Goal: Task Accomplishment & Management: Use online tool/utility

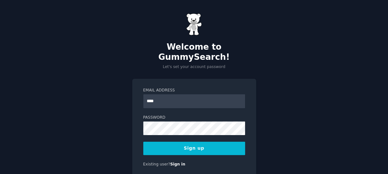
type input "**********"
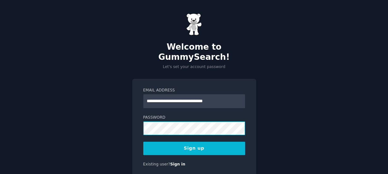
click at [121, 118] on div "**********" at bounding box center [194, 99] width 388 height 199
click at [202, 142] on button "Sign up" at bounding box center [194, 148] width 102 height 13
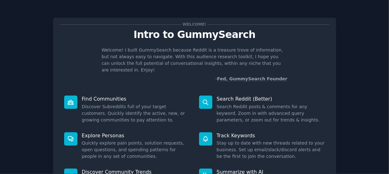
click at [373, 47] on div "Welcome! Intro to GummySearch Welcome! I built GummySearch because Reddit is a …" at bounding box center [194, 130] width 371 height 243
click at [368, 51] on div "Welcome! Intro to GummySearch Welcome! I built GummySearch because Reddit is a …" at bounding box center [194, 130] width 371 height 243
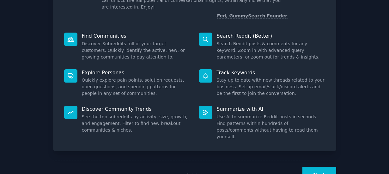
scroll to position [63, 0]
click at [315, 167] on button "Next" at bounding box center [319, 174] width 34 height 15
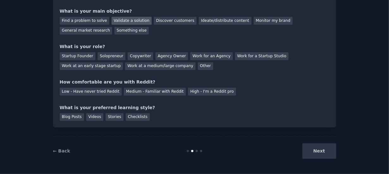
click at [123, 21] on div "Validate a solution" at bounding box center [132, 21] width 40 height 8
click at [159, 23] on div "Discover customers" at bounding box center [175, 21] width 43 height 8
click at [128, 18] on div "Validate a solution" at bounding box center [132, 21] width 40 height 8
click at [81, 55] on div "Startup Founder" at bounding box center [78, 56] width 36 height 8
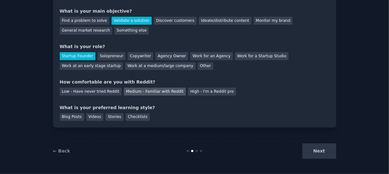
click at [136, 90] on div "Medium - Familiar with Reddit" at bounding box center [155, 92] width 62 height 8
click at [108, 116] on div "Stories" at bounding box center [115, 117] width 18 height 8
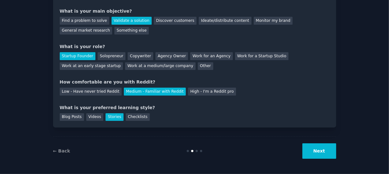
click at [323, 151] on button "Next" at bounding box center [319, 150] width 34 height 15
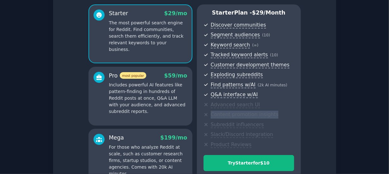
drag, startPoint x: 365, startPoint y: 101, endPoint x: 357, endPoint y: 114, distance: 15.1
click at [357, 114] on div "Set up your account Choose your GummySearch flavor Enable 33% Annual Discount S…" at bounding box center [194, 98] width 371 height 282
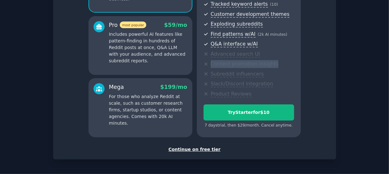
scroll to position [115, 0]
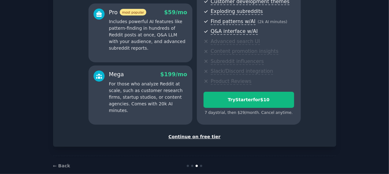
click at [193, 134] on div "Continue on free tier" at bounding box center [195, 136] width 270 height 7
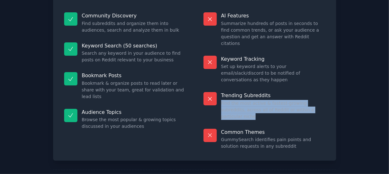
drag, startPoint x: 357, startPoint y: 82, endPoint x: 363, endPoint y: 68, distance: 15.9
click at [363, 68] on div "Free plan info Included in the Free tier 50 searches on the free tier gets you …" at bounding box center [194, 68] width 371 height 262
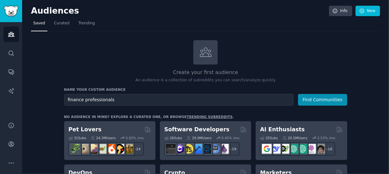
type input "finance professionals"
click at [298, 94] on button "Find Communities" at bounding box center [322, 100] width 49 height 12
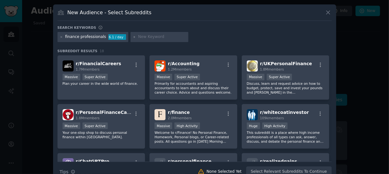
click at [138, 38] on input "text" at bounding box center [162, 37] width 48 height 6
type input "e"
type input "excel reporting"
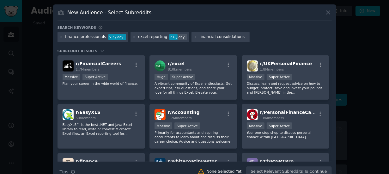
type input "financial consolidations"
click at [230, 36] on input "financial consolidations" at bounding box center [223, 37] width 48 height 6
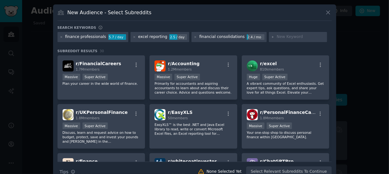
drag, startPoint x: 331, startPoint y: 64, endPoint x: 331, endPoint y: 69, distance: 4.7
click at [331, 69] on div "New Audience - Select Subreddits Search keywords finance professionals 5.7 / da…" at bounding box center [194, 92] width 283 height 177
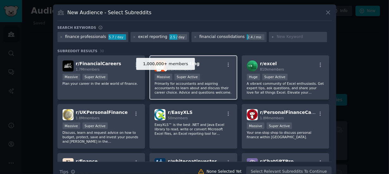
click at [165, 76] on div "Massive" at bounding box center [164, 77] width 18 height 7
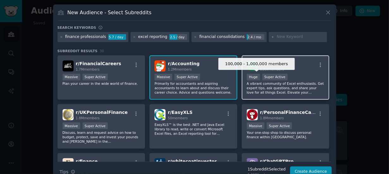
click at [251, 76] on div "Huge" at bounding box center [253, 77] width 13 height 7
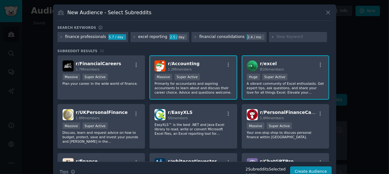
click at [277, 36] on input "text" at bounding box center [301, 37] width 48 height 6
type input "financial reporting"
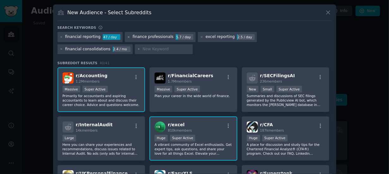
click at [127, 36] on icon at bounding box center [128, 36] width 3 height 3
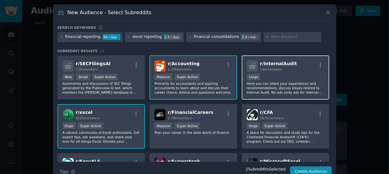
click at [297, 80] on div "Large" at bounding box center [286, 78] width 78 height 8
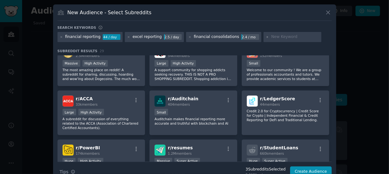
scroll to position [210, 0]
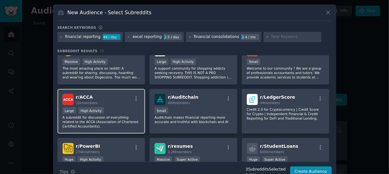
click at [112, 101] on div "r/ ACCA 33k members" at bounding box center [102, 99] width 78 height 11
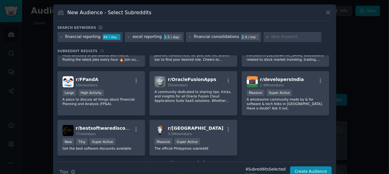
scroll to position [386, 0]
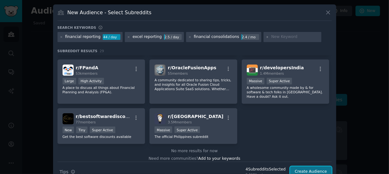
click at [314, 169] on button "Create Audience" at bounding box center [311, 171] width 42 height 11
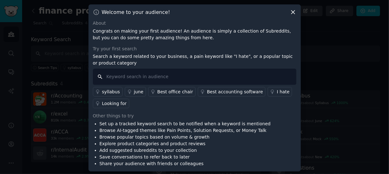
click at [113, 77] on input "text" at bounding box center [194, 77] width 203 height 16
click at [116, 76] on input "text" at bounding box center [194, 77] width 203 height 16
click at [112, 77] on input "text" at bounding box center [194, 77] width 203 height 16
type input "SAP Business One"
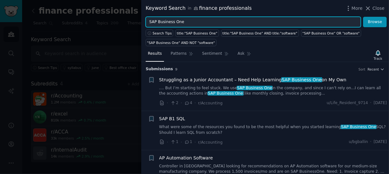
click at [217, 21] on input "SAP Business One" at bounding box center [253, 22] width 215 height 11
type input "SAP Business One AND Consolidation"
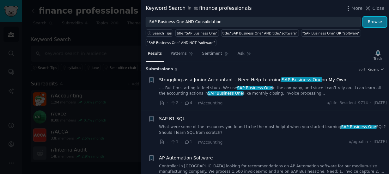
click at [375, 20] on button "Browse" at bounding box center [375, 22] width 24 height 11
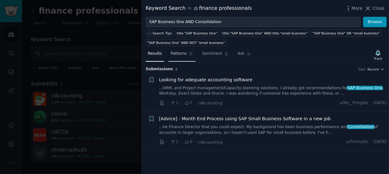
click at [174, 55] on span "Patterns" at bounding box center [179, 54] width 16 height 6
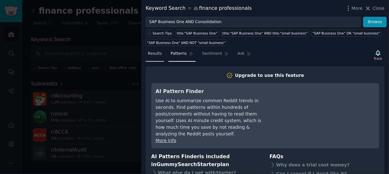
click at [155, 54] on span "Results" at bounding box center [155, 54] width 14 height 6
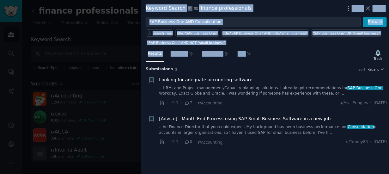
drag, startPoint x: 388, startPoint y: 52, endPoint x: 389, endPoint y: 70, distance: 18.4
click at [389, 70] on html "Audiences Search Conversations AI Reports Help Account More finance professiona…" at bounding box center [194, 87] width 389 height 174
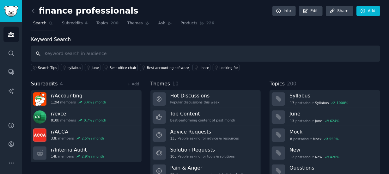
click at [81, 54] on input "text" at bounding box center [205, 54] width 349 height 16
click at [76, 25] on span "Subreddits" at bounding box center [72, 24] width 21 height 6
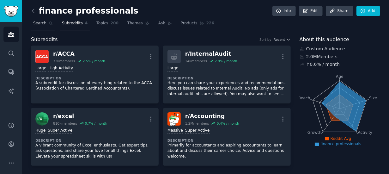
click at [45, 23] on span "Search" at bounding box center [39, 24] width 13 height 6
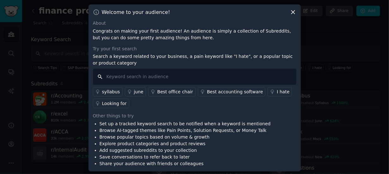
click at [131, 78] on input "text" at bounding box center [194, 77] width 203 height 16
type input "Financial Consolidations AND Excel"
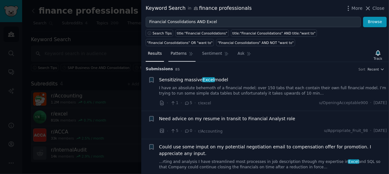
click at [178, 51] on span "Patterns" at bounding box center [179, 54] width 16 height 6
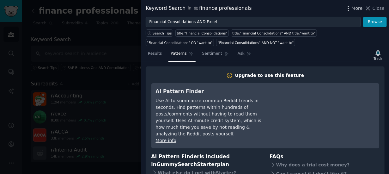
click at [350, 8] on icon "button" at bounding box center [348, 8] width 7 height 7
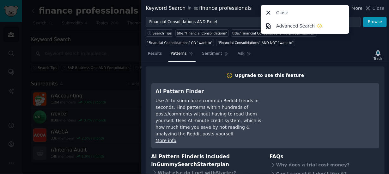
click at [349, 8] on div "Close Advanced Search" at bounding box center [305, 19] width 88 height 29
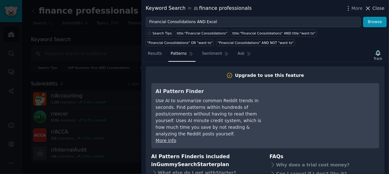
click at [370, 9] on icon at bounding box center [368, 8] width 3 height 3
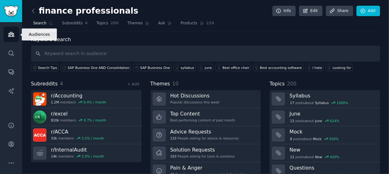
click at [11, 33] on icon "Sidebar" at bounding box center [11, 34] width 7 height 7
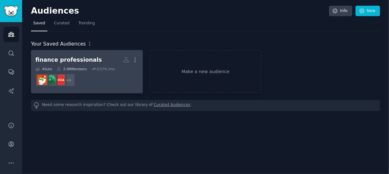
click at [104, 81] on dd "+ 1" at bounding box center [86, 80] width 103 height 18
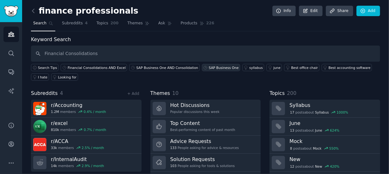
type input "Financial Consolidations"
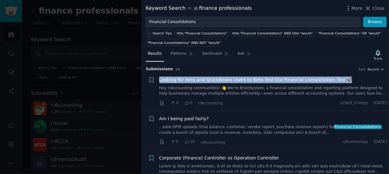
drag, startPoint x: 387, startPoint y: 75, endPoint x: 387, endPoint y: 64, distance: 10.8
click at [387, 64] on div "Submission s 10 Sort Recent + Looking for Xero and QuickBooks Users to Beta Tes…" at bounding box center [265, 118] width 248 height 112
click at [377, 9] on span "Close" at bounding box center [379, 8] width 12 height 7
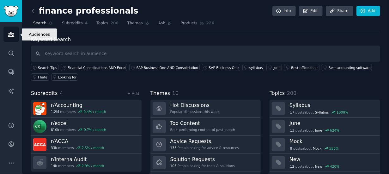
click at [11, 33] on icon "Sidebar" at bounding box center [11, 34] width 7 height 7
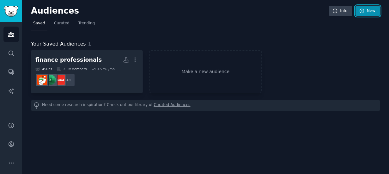
click at [363, 9] on icon at bounding box center [362, 11] width 6 height 6
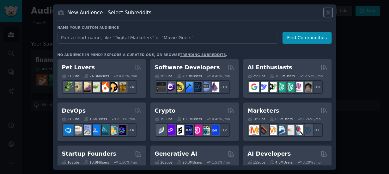
click at [330, 11] on icon at bounding box center [327, 12] width 3 height 3
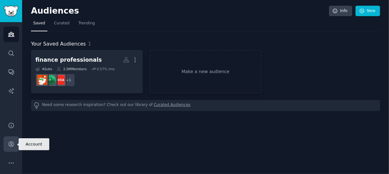
click at [8, 146] on icon "Sidebar" at bounding box center [11, 144] width 7 height 7
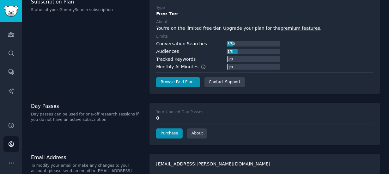
scroll to position [49, 0]
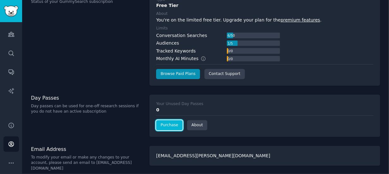
click at [166, 121] on link "Purchase" at bounding box center [169, 125] width 27 height 10
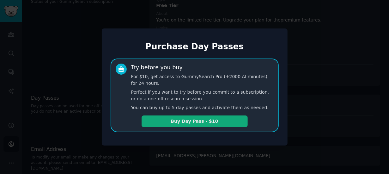
click at [191, 119] on button "Buy Day Pass - $10" at bounding box center [195, 121] width 106 height 12
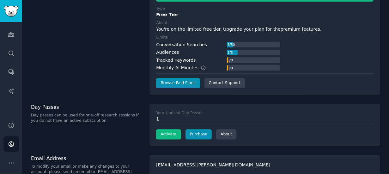
scroll to position [65, 0]
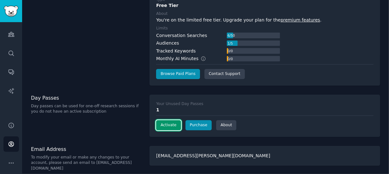
click at [166, 123] on button "Activate" at bounding box center [168, 125] width 25 height 10
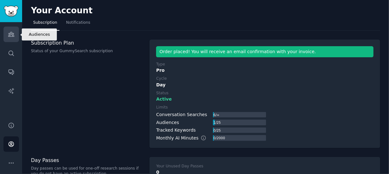
click at [15, 36] on link "Audiences" at bounding box center [10, 34] width 15 height 15
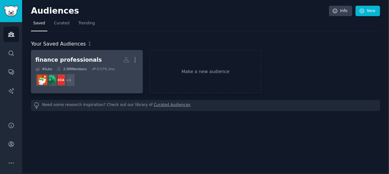
click at [103, 74] on dd "+ 1" at bounding box center [86, 80] width 103 height 18
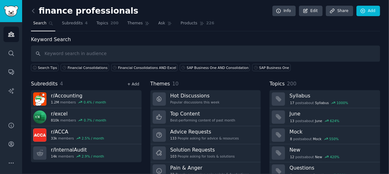
click at [133, 85] on link "+ Add" at bounding box center [133, 84] width 12 height 4
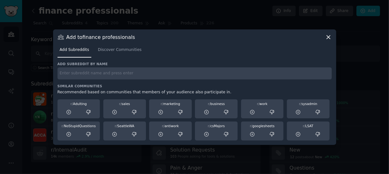
click at [98, 72] on input "text" at bounding box center [195, 73] width 274 height 12
type input "financial reporting"
click at [106, 74] on input "financial reporting" at bounding box center [195, 73] width 274 height 12
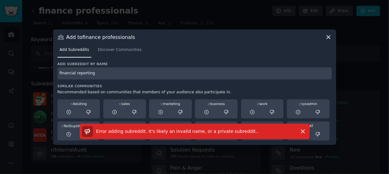
click at [329, 37] on icon at bounding box center [328, 37] width 7 height 7
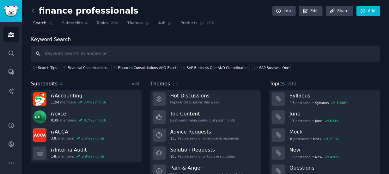
click at [63, 50] on input "text" at bounding box center [205, 54] width 349 height 16
type input "financial consolidations AND excel"
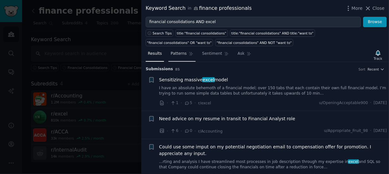
click at [176, 51] on span "Patterns" at bounding box center [179, 54] width 16 height 6
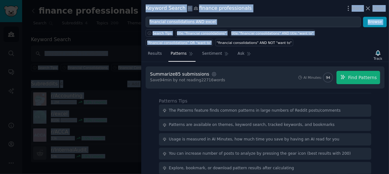
drag, startPoint x: 389, startPoint y: 38, endPoint x: 389, endPoint y: 43, distance: 5.4
click at [389, 43] on html "Audiences Search Conversations AI Reports Help Account More finance professiona…" at bounding box center [194, 87] width 389 height 174
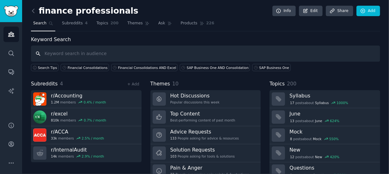
click at [62, 52] on input "text" at bounding box center [205, 54] width 349 height 16
type input "financial consolidations AND Excel"
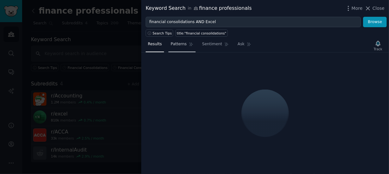
click at [180, 45] on span "Patterns" at bounding box center [179, 44] width 16 height 6
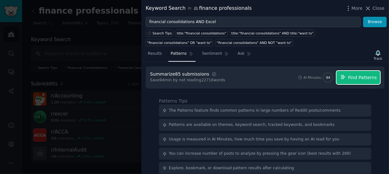
click at [355, 74] on span "Find Patterns" at bounding box center [362, 77] width 29 height 7
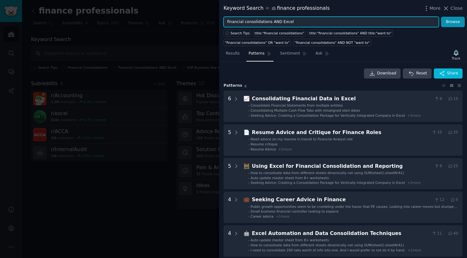
click at [287, 20] on input "financial consolidations AND Excel" at bounding box center [330, 22] width 215 height 11
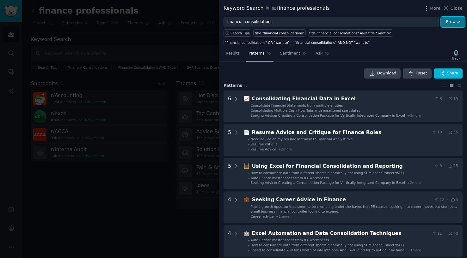
click at [389, 21] on button "Browse" at bounding box center [453, 22] width 24 height 11
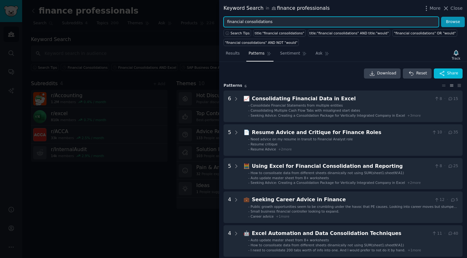
click at [277, 21] on input "financial consolidations" at bounding box center [330, 22] width 215 height 11
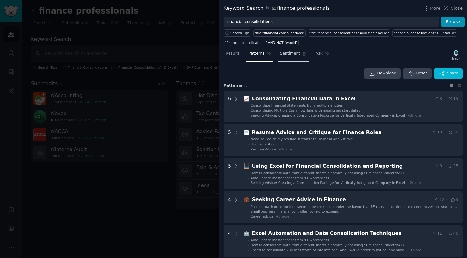
click at [284, 51] on span "Sentiment" at bounding box center [290, 54] width 20 height 6
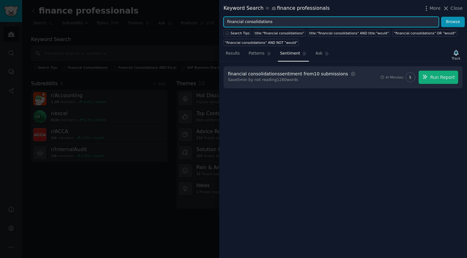
click at [278, 21] on input "financial consolidations" at bounding box center [330, 22] width 215 height 11
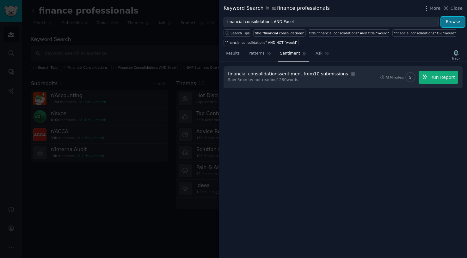
click at [389, 23] on button "Browse" at bounding box center [453, 22] width 24 height 11
click at [255, 56] on span "Patterns" at bounding box center [256, 54] width 16 height 6
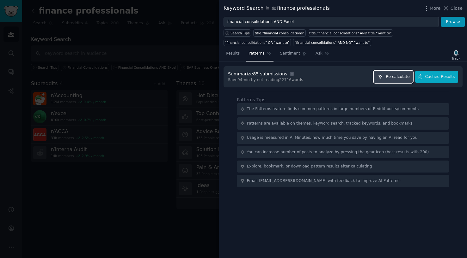
click at [389, 74] on span "Re-calculate" at bounding box center [397, 77] width 24 height 6
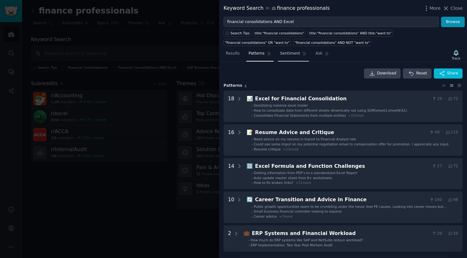
click at [288, 54] on span "Sentiment" at bounding box center [290, 54] width 20 height 6
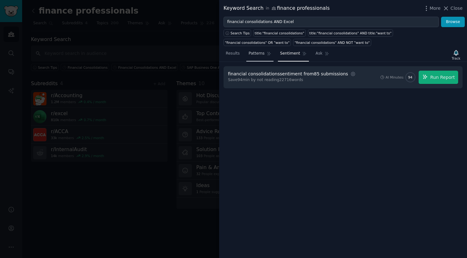
click at [255, 56] on span "Patterns" at bounding box center [256, 54] width 16 height 6
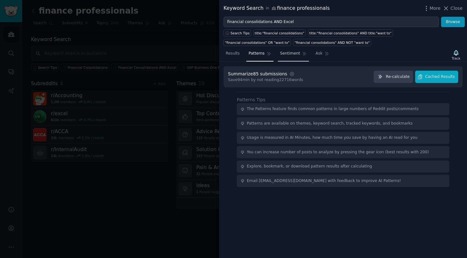
click at [285, 53] on span "Sentiment" at bounding box center [290, 54] width 20 height 6
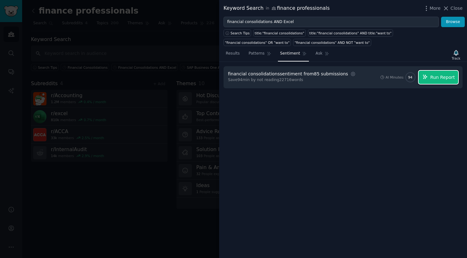
click at [389, 75] on span "Run Report" at bounding box center [442, 77] width 25 height 7
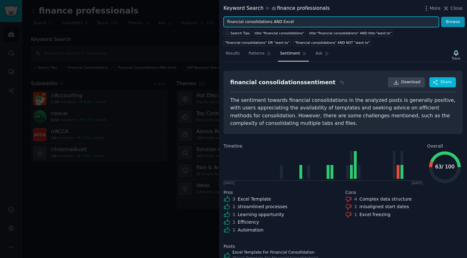
drag, startPoint x: 269, startPoint y: 22, endPoint x: 288, endPoint y: 21, distance: 19.0
click at [288, 21] on input "financial consolidations AND Excel" at bounding box center [330, 22] width 215 height 11
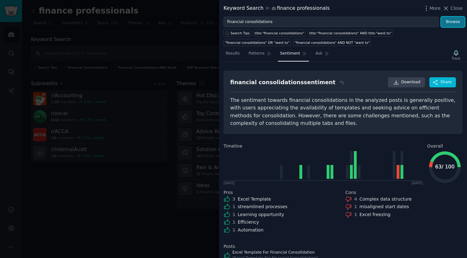
click at [389, 21] on button "Browse" at bounding box center [453, 22] width 24 height 11
click at [255, 53] on span "Patterns" at bounding box center [256, 54] width 16 height 6
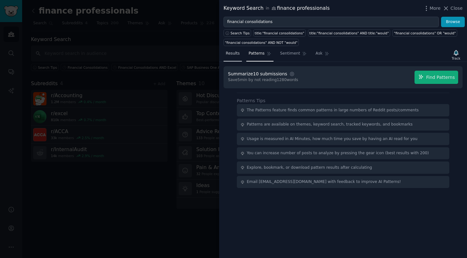
click at [232, 58] on link "Results" at bounding box center [232, 55] width 18 height 13
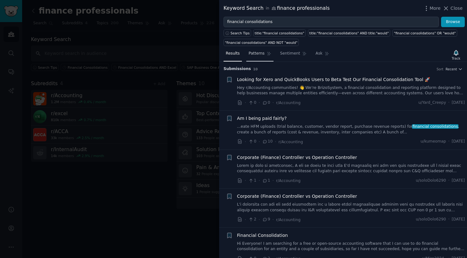
click at [255, 52] on span "Patterns" at bounding box center [256, 54] width 16 height 6
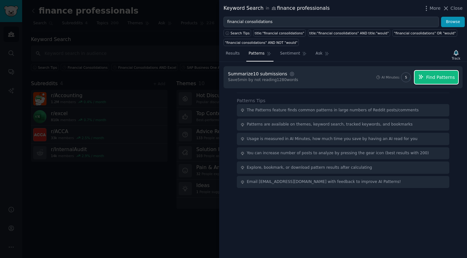
click at [389, 75] on span "Find Patterns" at bounding box center [440, 77] width 29 height 7
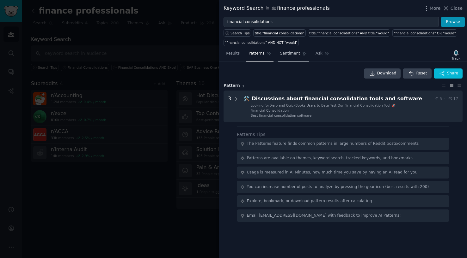
click at [286, 57] on link "Sentiment" at bounding box center [293, 55] width 31 height 13
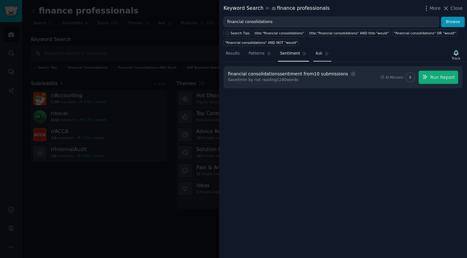
click at [315, 54] on span "Ask" at bounding box center [318, 54] width 7 height 6
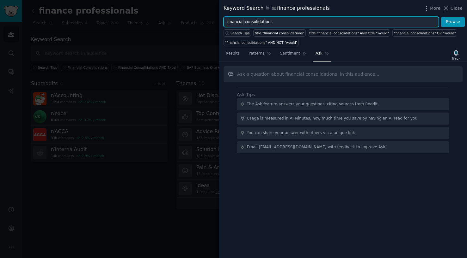
click at [278, 22] on input "financial consolidations" at bounding box center [330, 22] width 215 height 11
type input "financial consolidations AND Excel"
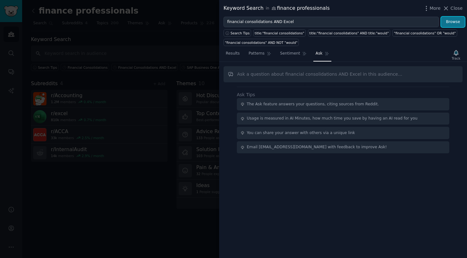
click at [389, 22] on button "Browse" at bounding box center [453, 22] width 24 height 11
click at [235, 52] on span "Results" at bounding box center [233, 54] width 14 height 6
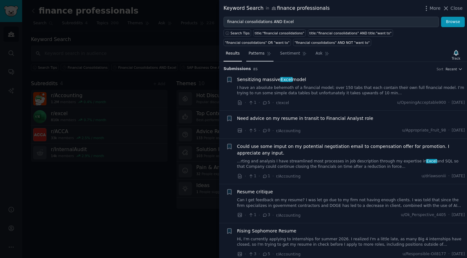
click at [252, 52] on span "Patterns" at bounding box center [256, 54] width 16 height 6
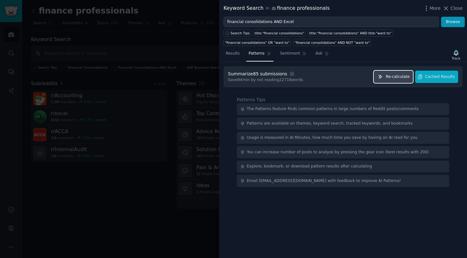
click at [389, 76] on span "Re-calculate" at bounding box center [397, 77] width 24 height 6
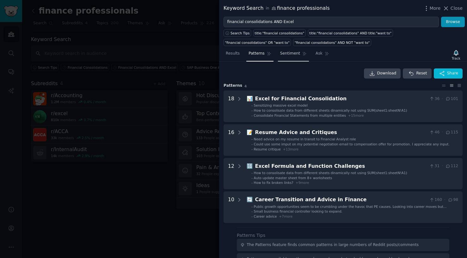
click at [288, 52] on span "Sentiment" at bounding box center [290, 54] width 20 height 6
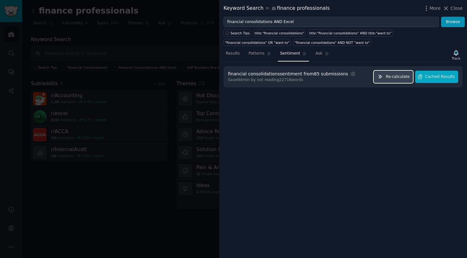
click at [389, 81] on button "Re-calculate" at bounding box center [392, 77] width 39 height 12
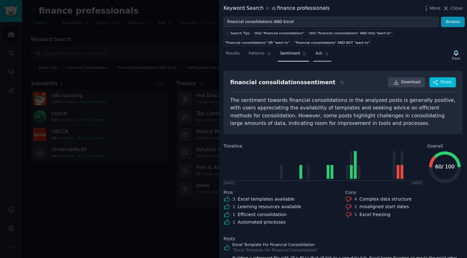
click at [315, 53] on span "Ask" at bounding box center [318, 54] width 7 height 6
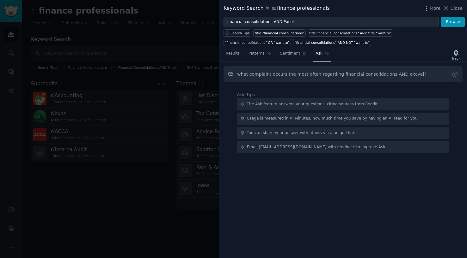
click at [389, 73] on input "what complaint occurs the most often regarding financial consolidations AND exc…" at bounding box center [342, 74] width 239 height 16
type input "what complaint occurs the most often regarding financial consolidations AND exc…"
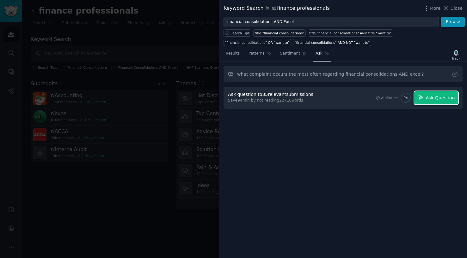
click at [389, 96] on span "Ask Question" at bounding box center [439, 98] width 29 height 7
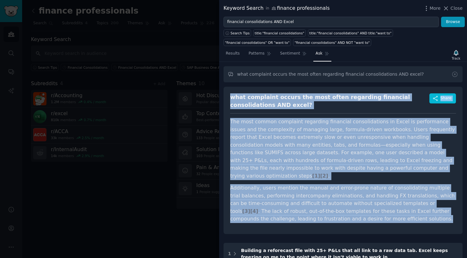
drag, startPoint x: 230, startPoint y: 97, endPoint x: 371, endPoint y: 216, distance: 184.1
click at [372, 173] on div "what complaint occurs the most often regarding financial consolidations AND exc…" at bounding box center [342, 161] width 239 height 148
copy div "what complaint occurs the most often regarding financial consolidations AND exc…"
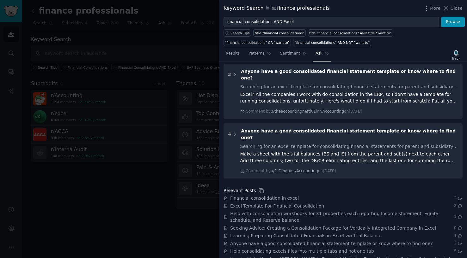
scroll to position [315, 0]
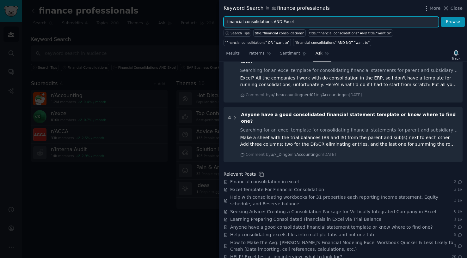
drag, startPoint x: 298, startPoint y: 21, endPoint x: 276, endPoint y: 22, distance: 22.1
click at [276, 22] on input "financial consolidations AND Excel" at bounding box center [330, 22] width 215 height 11
click at [276, 22] on input "financial consolidations ANDSAP Business One" at bounding box center [330, 22] width 215 height 11
type input "financial consolidations AND SAP Business One"
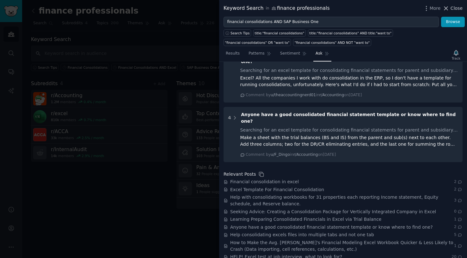
click at [389, 9] on span "Close" at bounding box center [456, 8] width 12 height 7
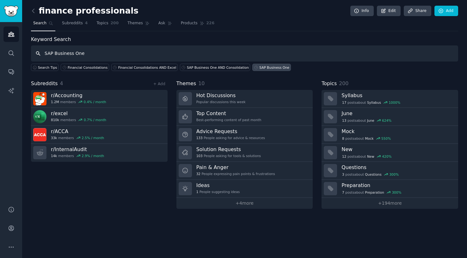
type input "SAP Business One"
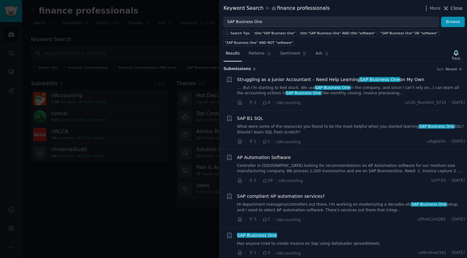
click at [389, 9] on span "Close" at bounding box center [456, 8] width 12 height 7
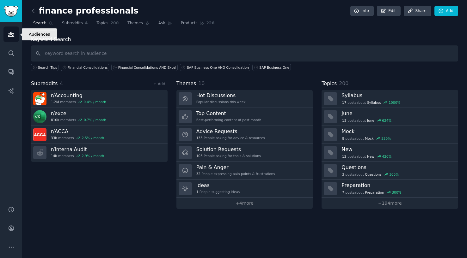
click at [14, 33] on icon "Sidebar" at bounding box center [11, 34] width 7 height 7
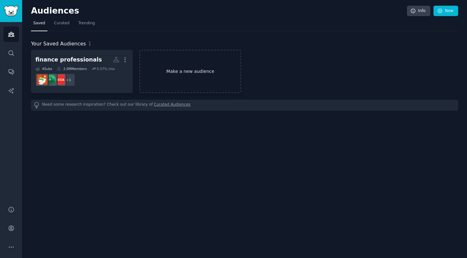
click at [181, 65] on link "Make a new audience" at bounding box center [190, 71] width 102 height 43
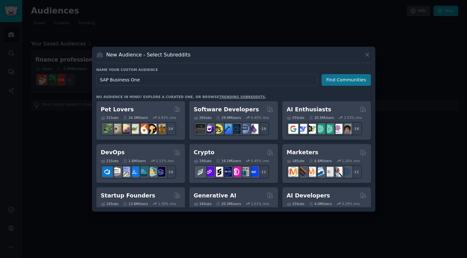
type input "SAP Business One"
click at [354, 81] on button "Find Communities" at bounding box center [345, 80] width 49 height 12
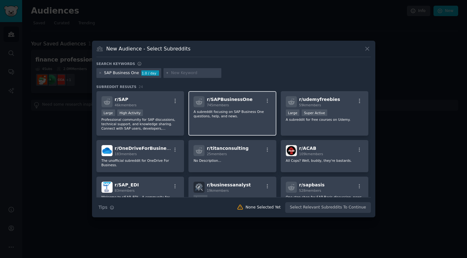
click at [248, 117] on p "A subreddit focusing on SAP Business One questions, help, and news." at bounding box center [232, 114] width 78 height 9
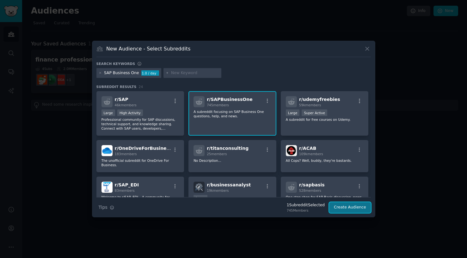
click at [348, 173] on button "Create Audience" at bounding box center [350, 208] width 42 height 11
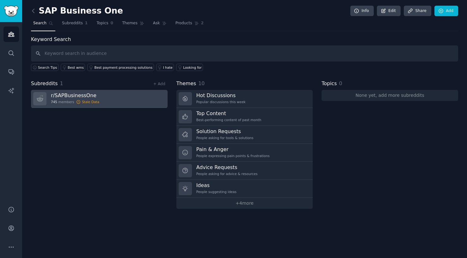
click at [108, 102] on link "r/ SAPBusinessOne 745 members Stale Data" at bounding box center [99, 99] width 137 height 18
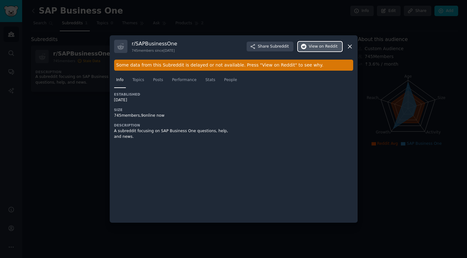
click at [327, 46] on span "on Reddit" at bounding box center [328, 47] width 18 height 6
click at [348, 46] on icon at bounding box center [349, 46] width 7 height 7
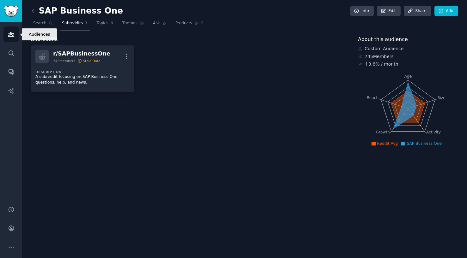
click at [11, 33] on icon "Sidebar" at bounding box center [11, 34] width 7 height 7
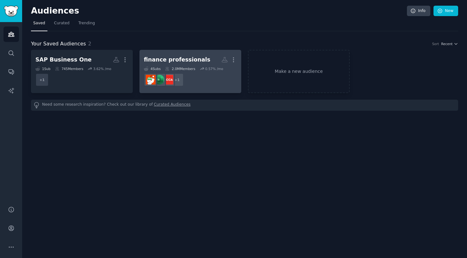
click at [211, 76] on dd "r/ACCA + 1" at bounding box center [190, 80] width 93 height 18
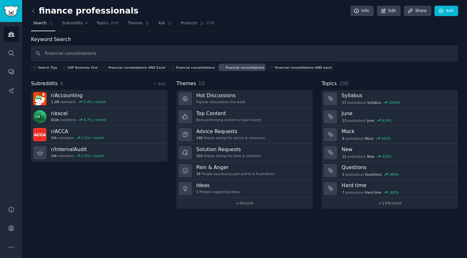
type input "financial consolidations"
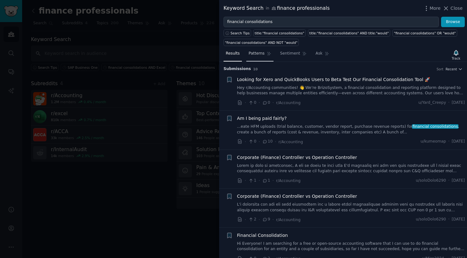
click at [251, 53] on span "Patterns" at bounding box center [256, 54] width 16 height 6
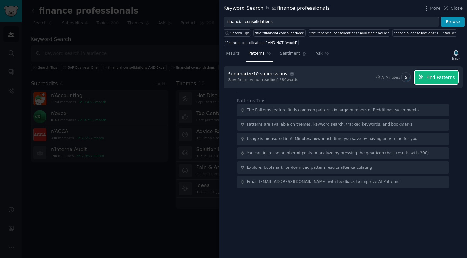
click at [389, 79] on span "Find Patterns" at bounding box center [440, 77] width 29 height 7
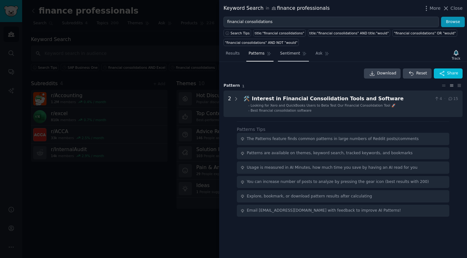
click at [285, 58] on link "Sentiment" at bounding box center [293, 55] width 31 height 13
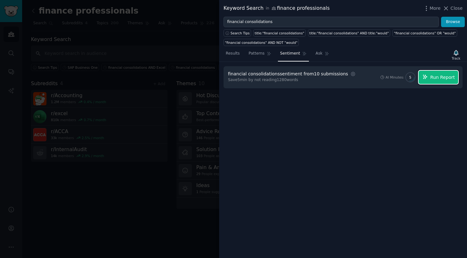
click at [389, 76] on span "Run Report" at bounding box center [442, 77] width 25 height 7
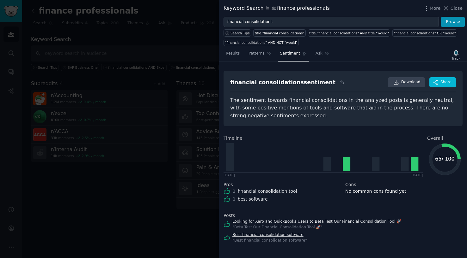
click at [263, 173] on link "Best financial consolidation software" at bounding box center [269, 236] width 75 height 6
